Goal: Task Accomplishment & Management: Use online tool/utility

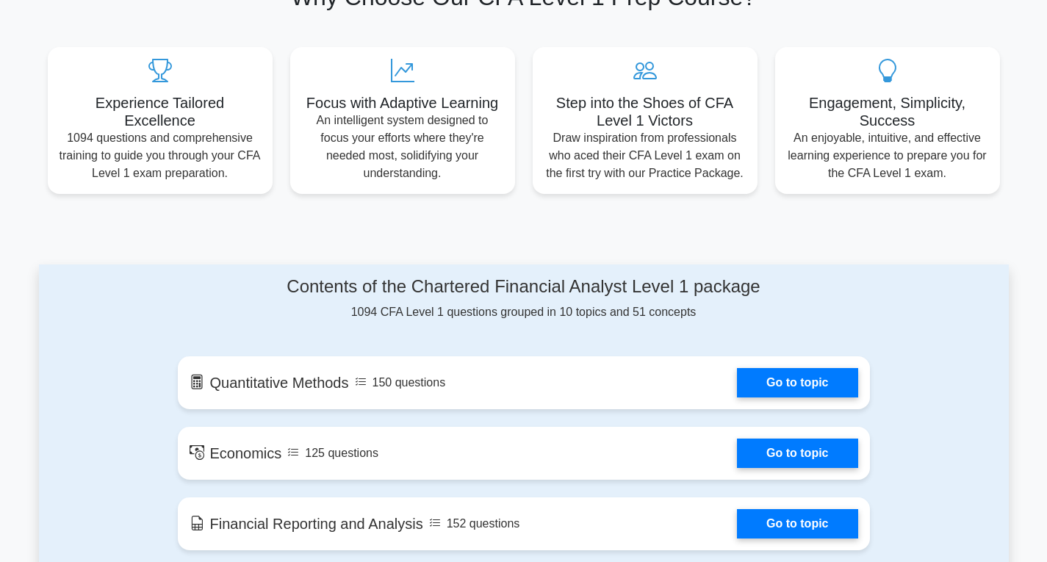
scroll to position [588, 0]
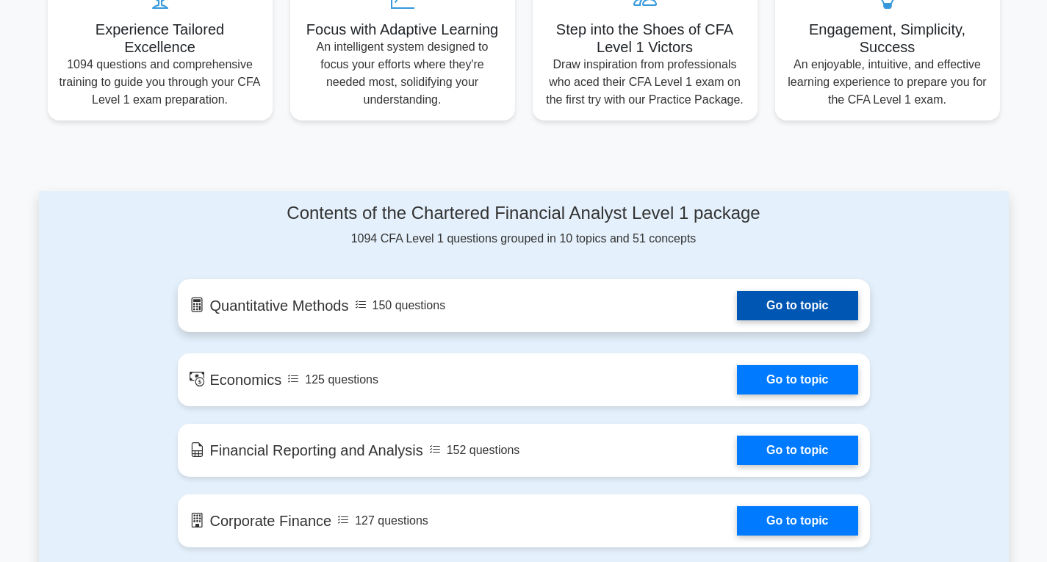
click at [758, 301] on link "Go to topic" at bounding box center [797, 305] width 121 height 29
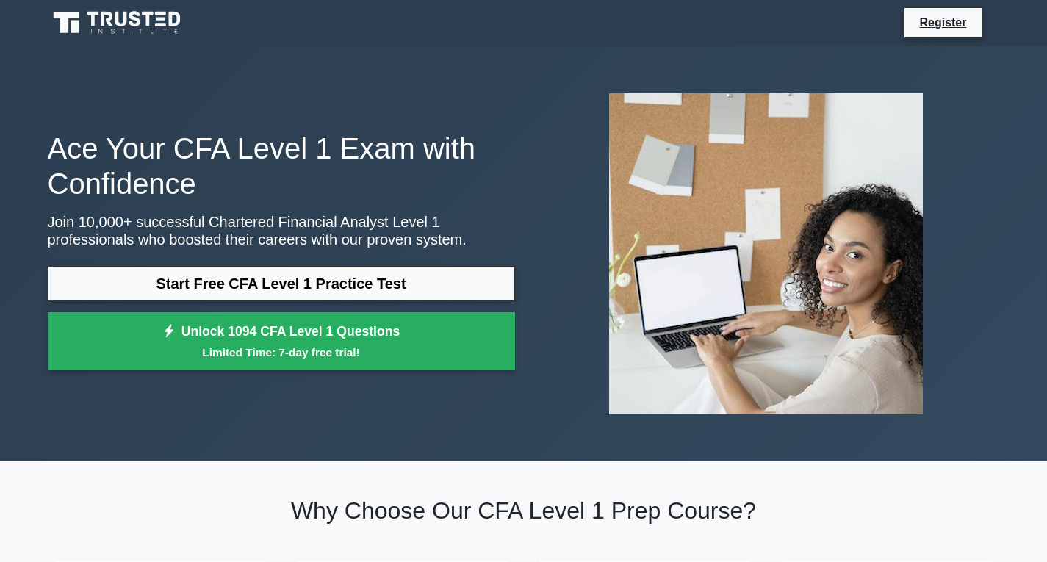
scroll to position [0, 0]
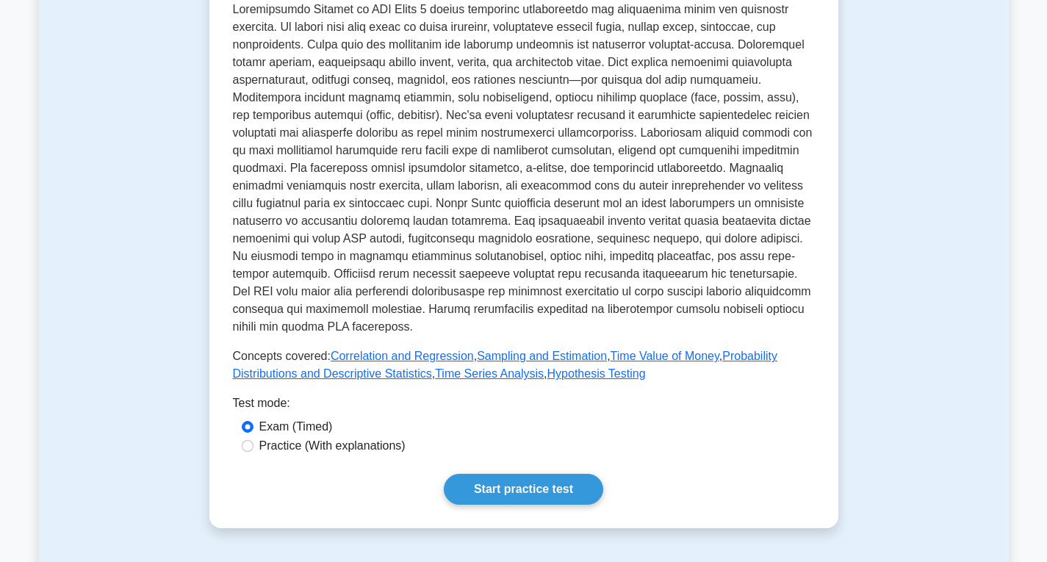
scroll to position [514, 0]
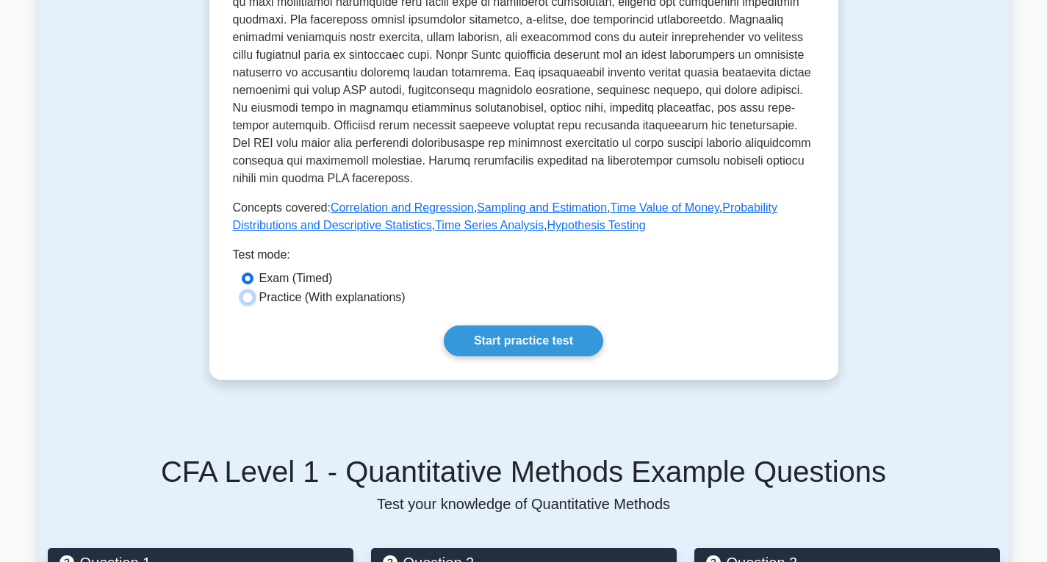
click at [251, 300] on input "Practice (With explanations)" at bounding box center [248, 298] width 12 height 12
radio input "true"
click at [471, 340] on link "Start practice test" at bounding box center [523, 341] width 159 height 31
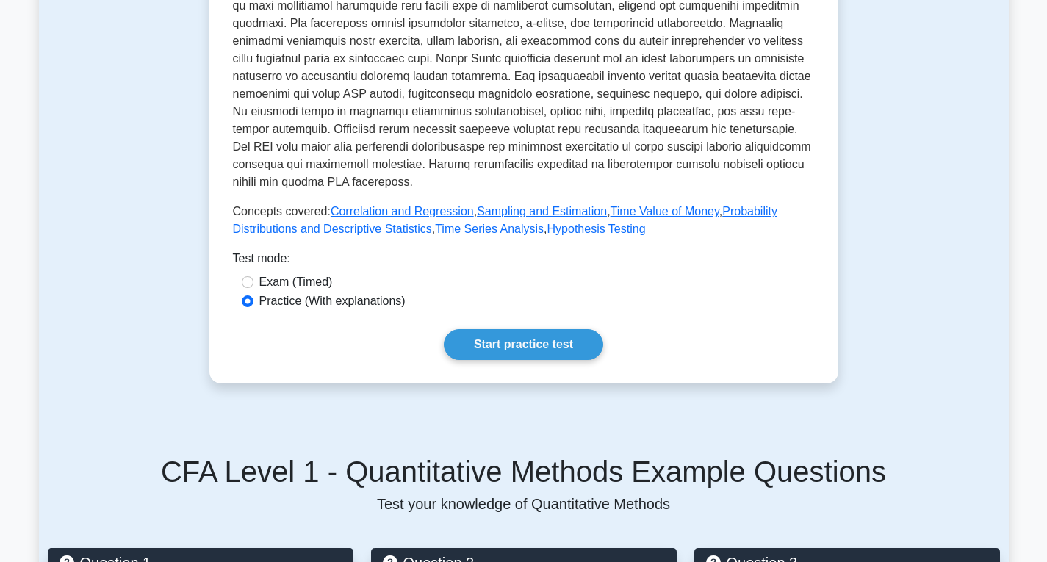
drag, startPoint x: 136, startPoint y: 214, endPoint x: 137, endPoint y: 198, distance: 16.2
